Goal: Information Seeking & Learning: Learn about a topic

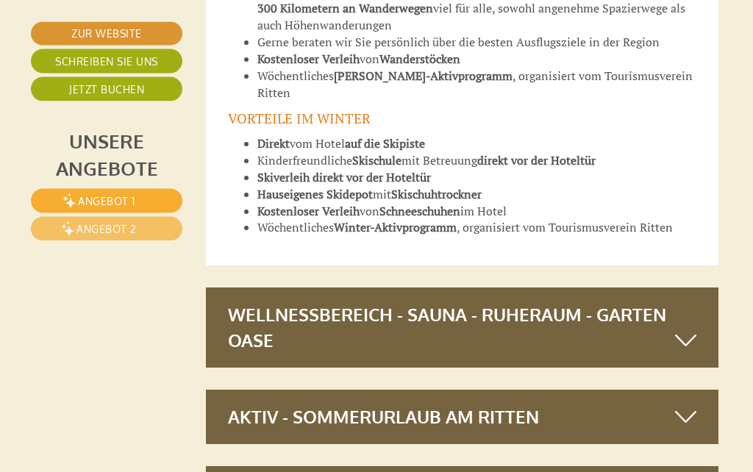
scroll to position [5577, 4]
click at [685, 328] on icon at bounding box center [685, 340] width 21 height 25
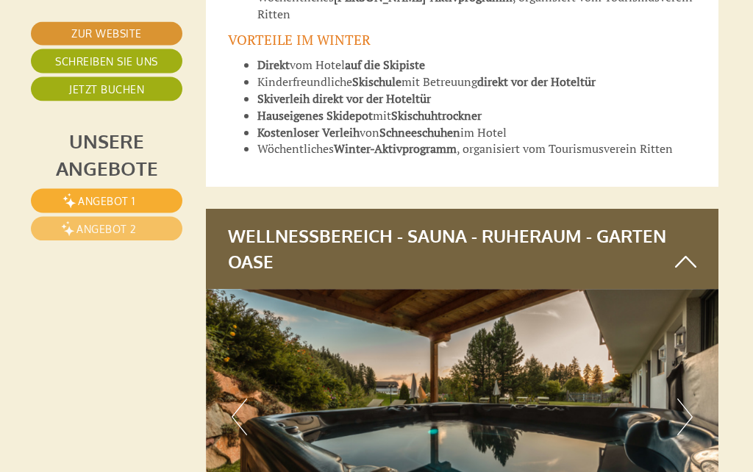
scroll to position [5659, 4]
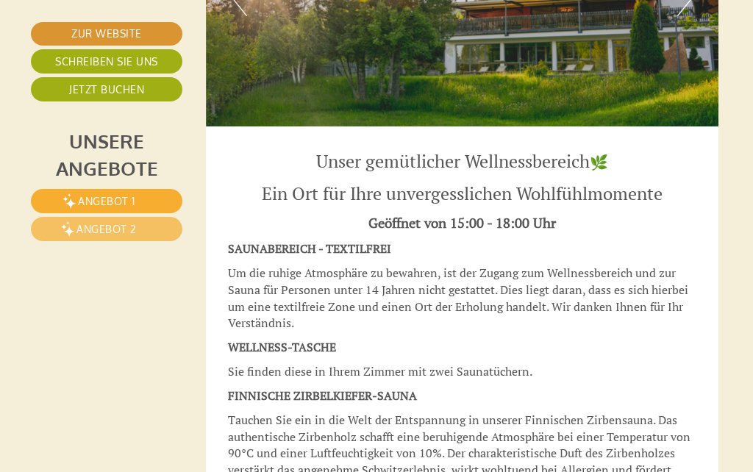
scroll to position [6077, 4]
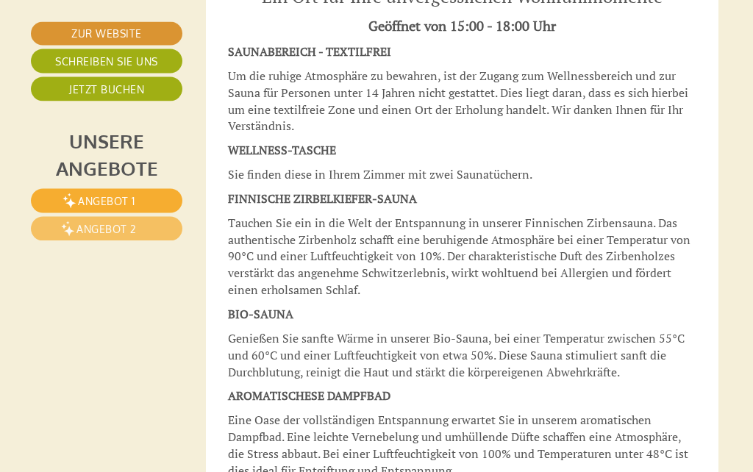
scroll to position [6271, 4]
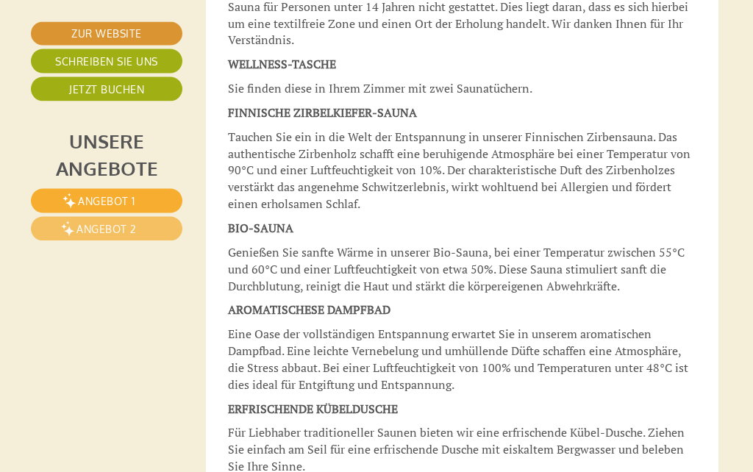
scroll to position [6359, 4]
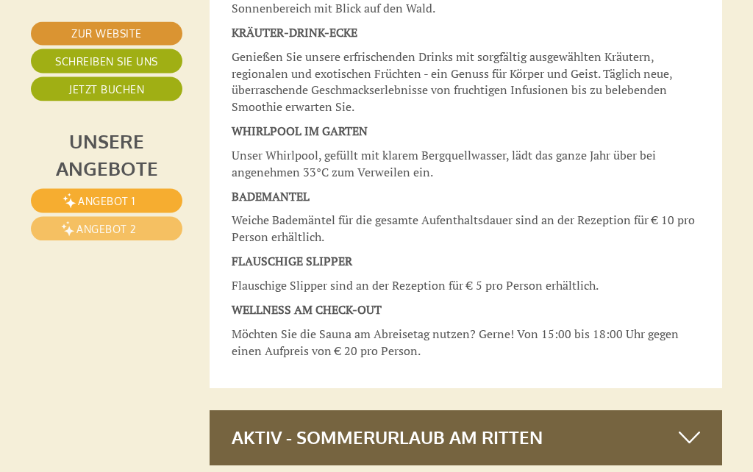
scroll to position [6962, 0]
click at [377, 410] on div "Aktiv - Sommerurlaub am Ritten" at bounding box center [465, 437] width 513 height 54
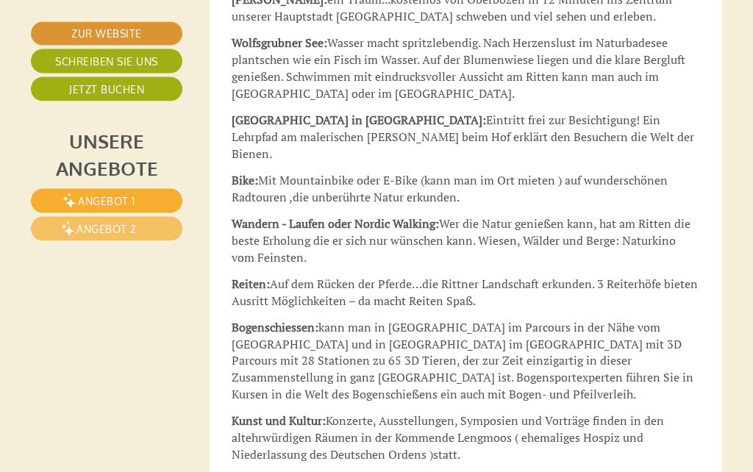
scroll to position [7965, 0]
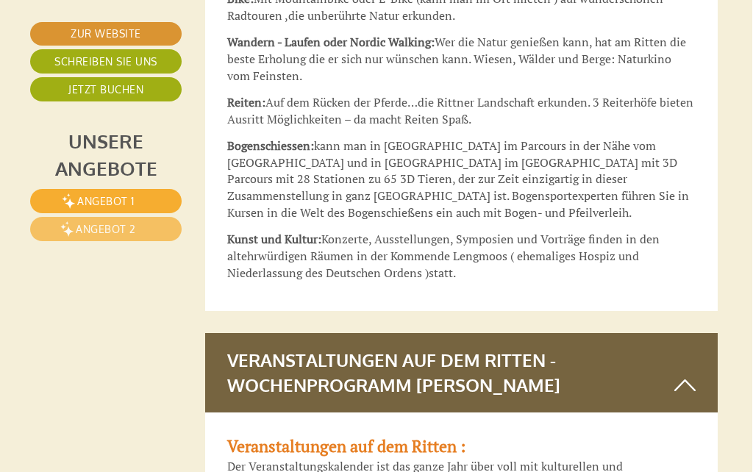
scroll to position [8140, 4]
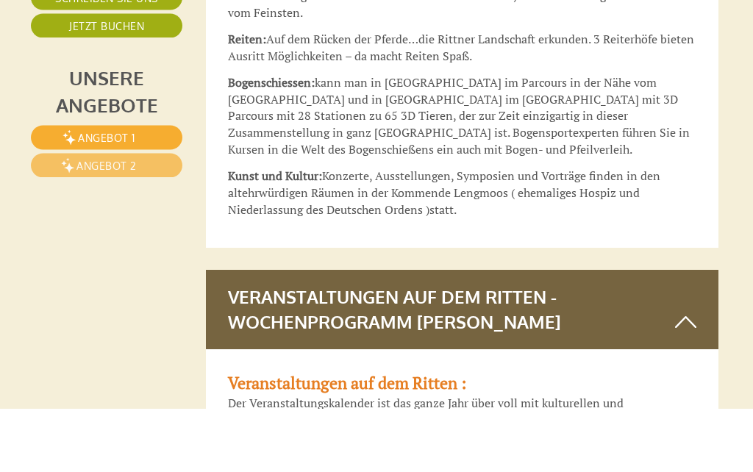
scroll to position [8205, 4]
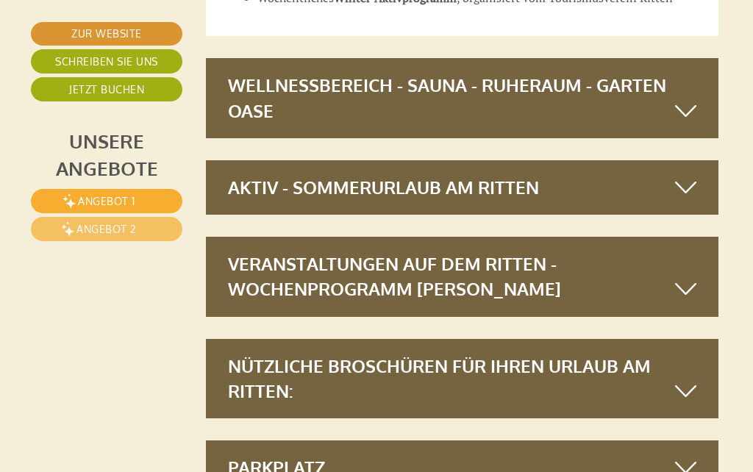
scroll to position [5806, 4]
click at [306, 339] on div "Nützliche Broschüren für Ihren Urlaub am Ritten:" at bounding box center [462, 379] width 513 height 80
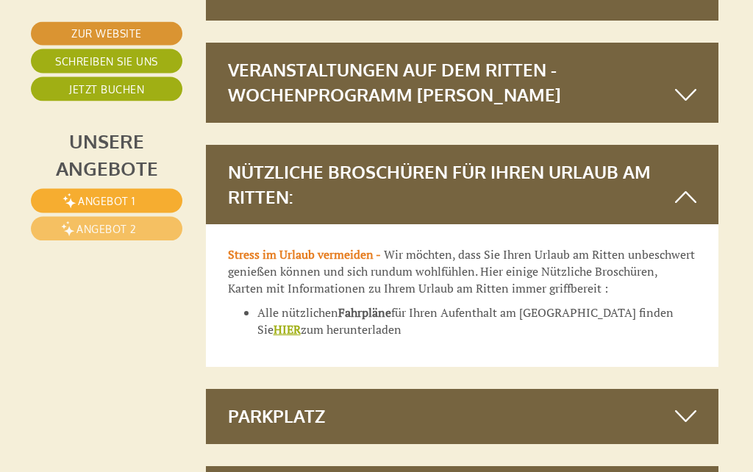
scroll to position [6001, 4]
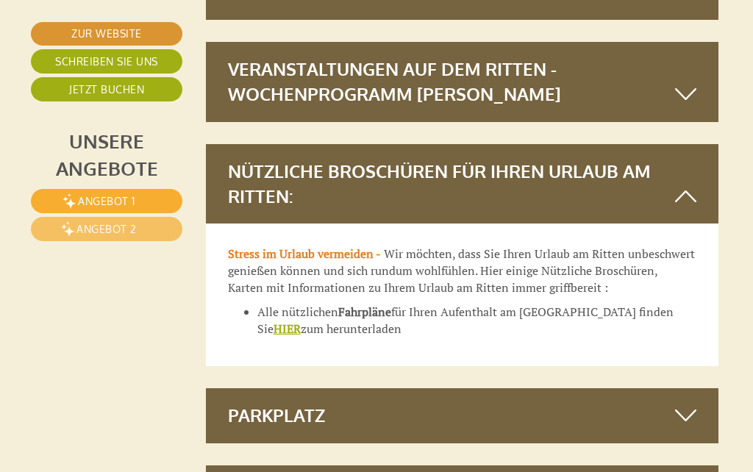
click at [692, 184] on icon at bounding box center [685, 196] width 21 height 25
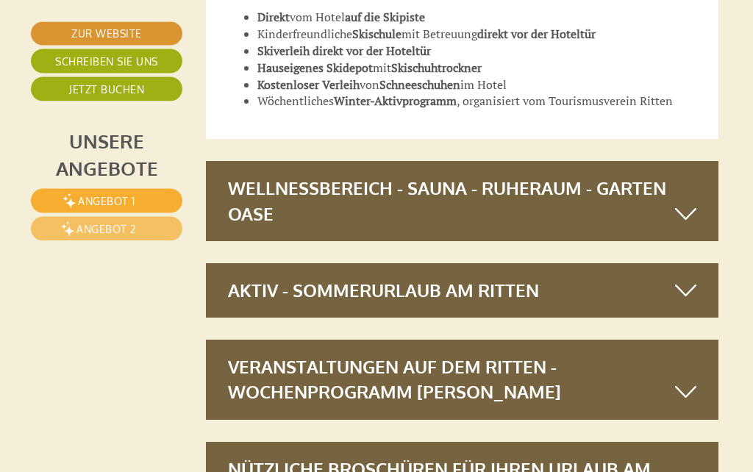
scroll to position [5703, 4]
click at [689, 278] on icon at bounding box center [685, 290] width 21 height 25
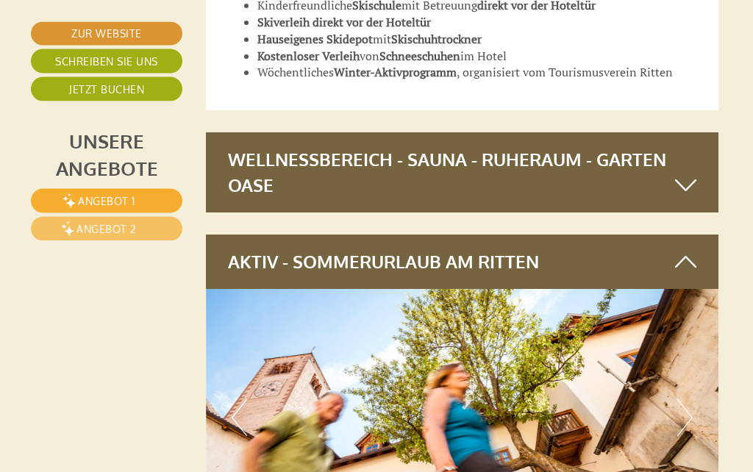
scroll to position [5732, 4]
click at [690, 249] on icon at bounding box center [685, 261] width 21 height 25
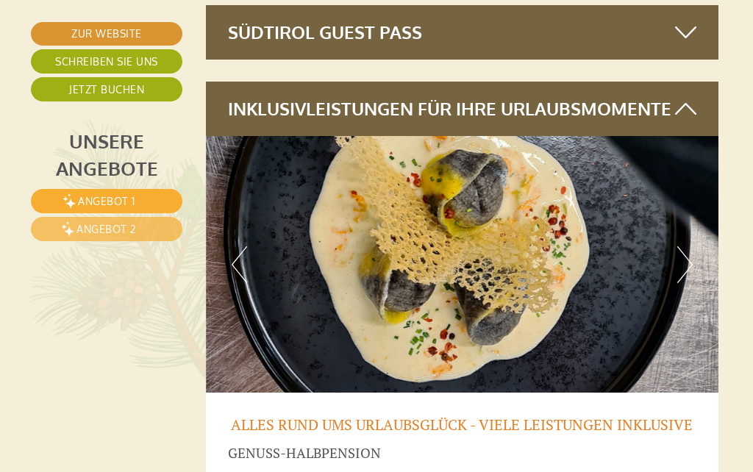
scroll to position [5192, 0]
